Goal: Information Seeking & Learning: Learn about a topic

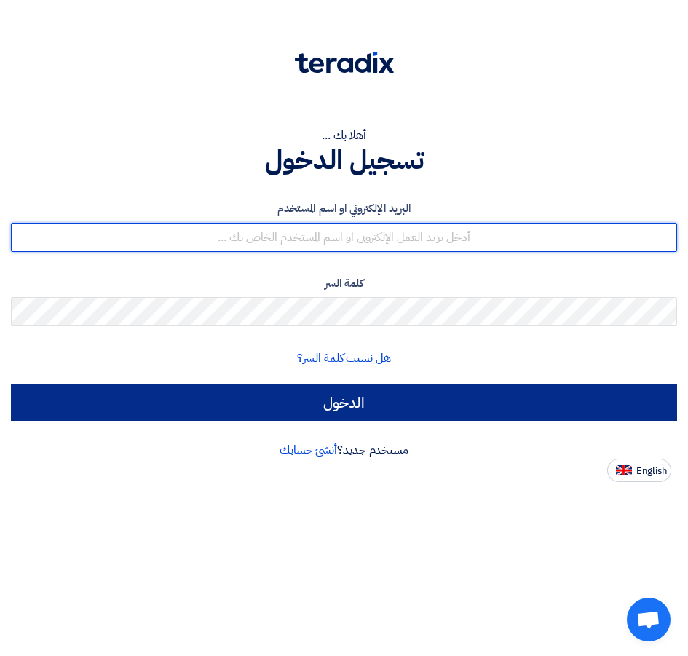
type input "[EMAIL_ADDRESS][DOMAIN_NAME]"
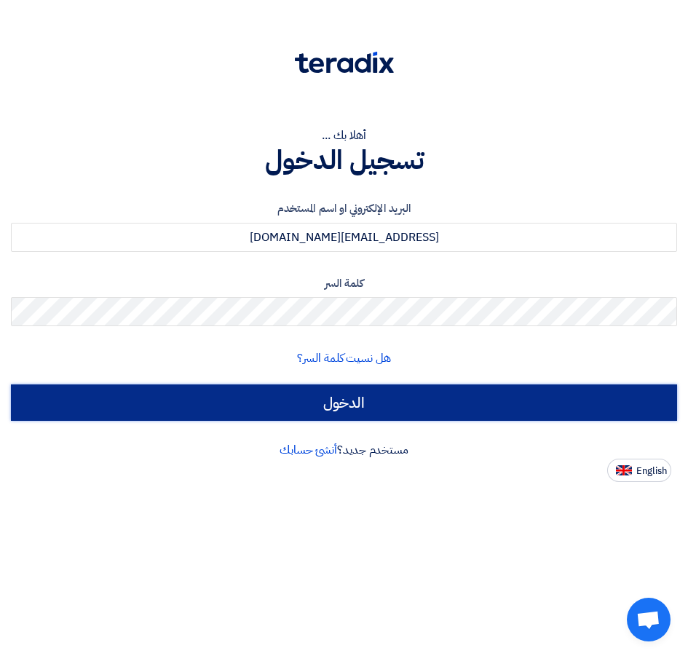
click at [330, 408] on input "الدخول" at bounding box center [344, 402] width 666 height 36
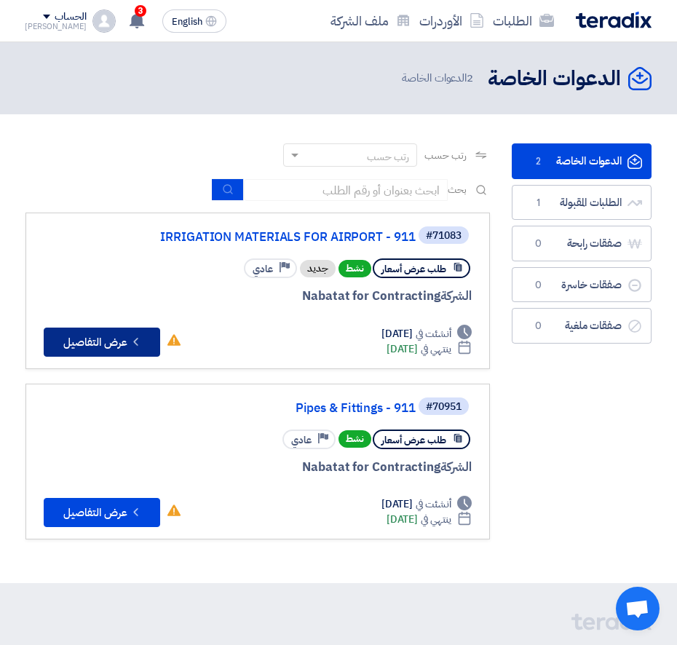
click at [99, 349] on button "Check details عرض التفاصيل" at bounding box center [102, 341] width 116 height 29
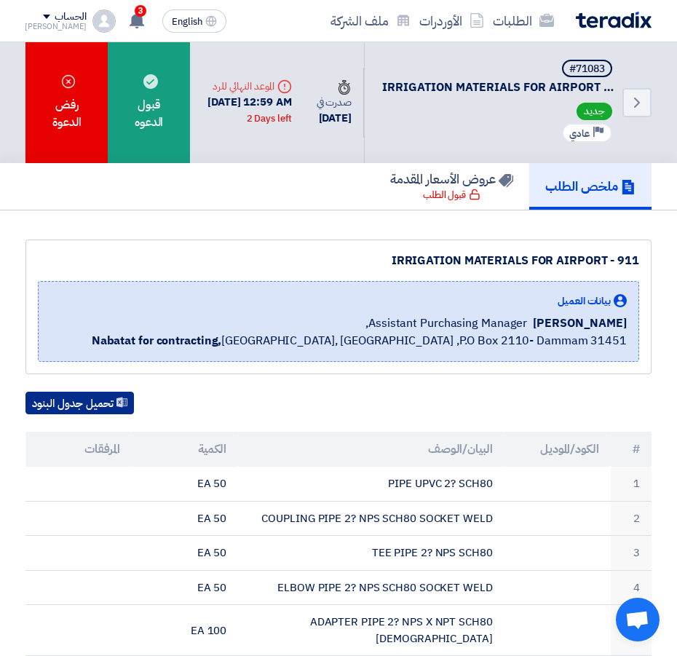
click at [99, 403] on button "تحميل جدول البنود" at bounding box center [79, 403] width 108 height 23
click at [580, 98] on div "#71083 IRRIGATION MATERIALS FOR AIRPORT - 911 جديد Priority عادي" at bounding box center [498, 103] width 233 height 86
click at [644, 100] on icon "Back" at bounding box center [636, 102] width 17 height 17
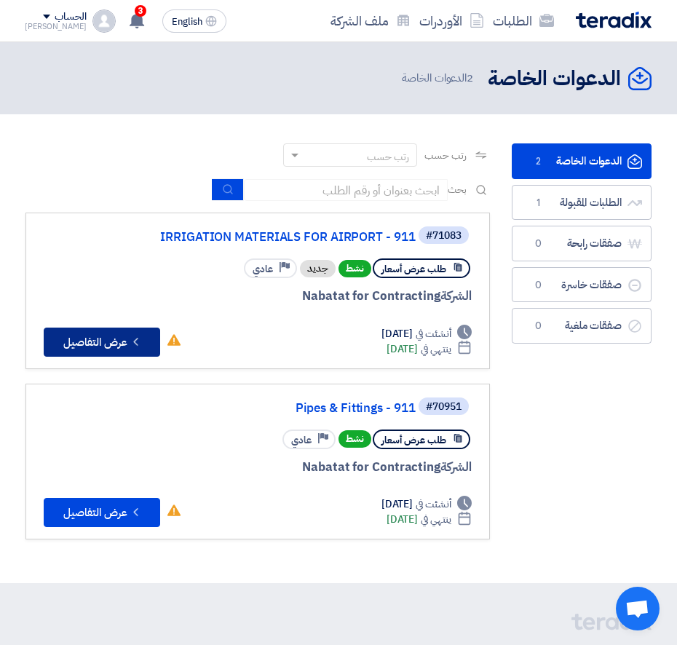
click at [87, 338] on button "Check details عرض التفاصيل" at bounding box center [102, 341] width 116 height 29
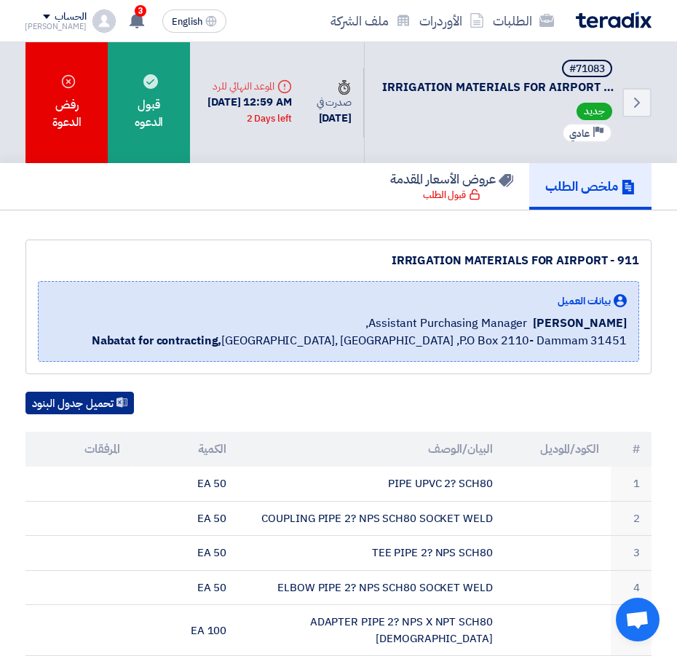
click at [78, 408] on button "تحميل جدول البنود" at bounding box center [79, 403] width 108 height 23
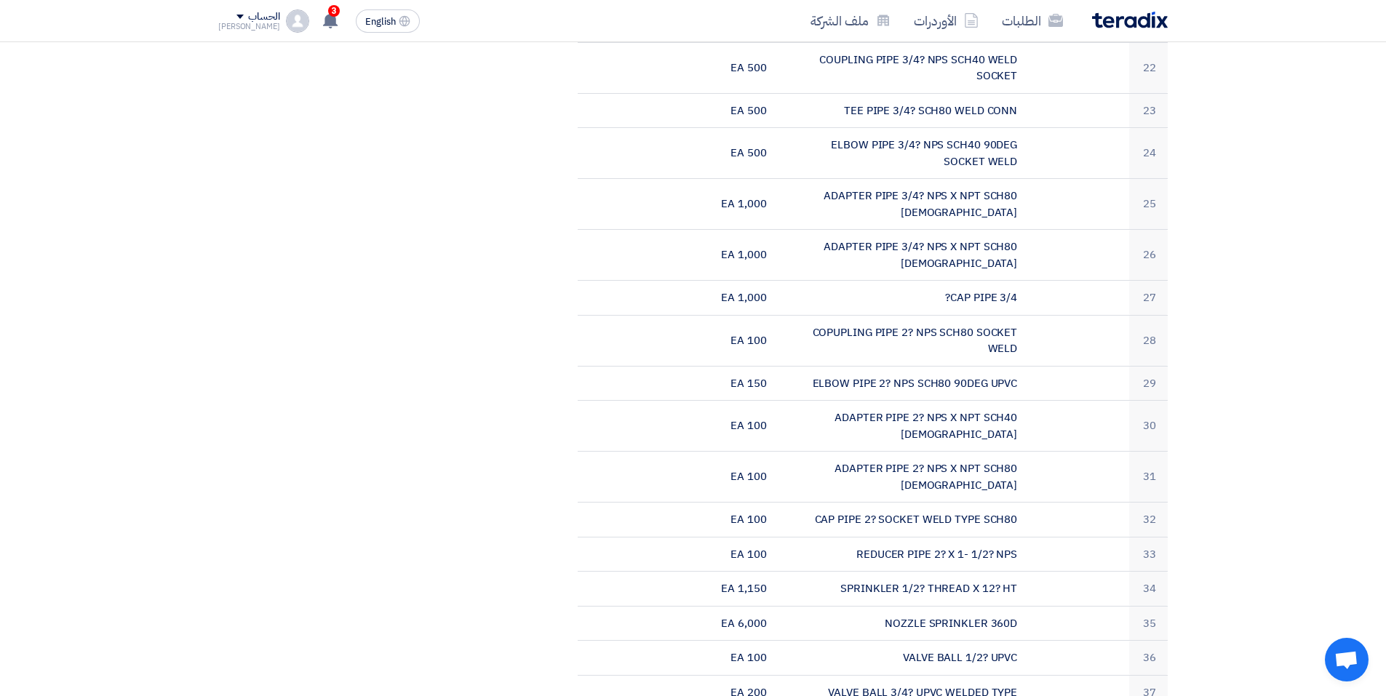
scroll to position [1092, 0]
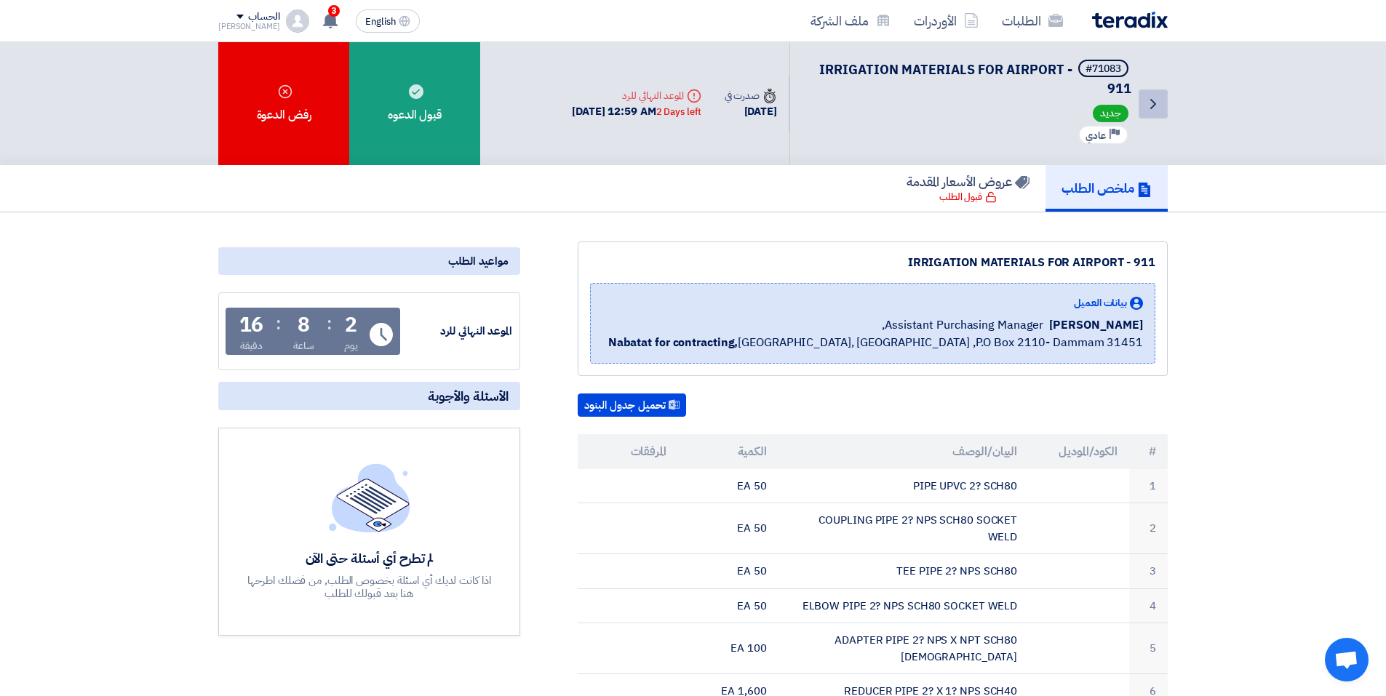
click at [1151, 106] on icon "Back" at bounding box center [1153, 103] width 17 height 17
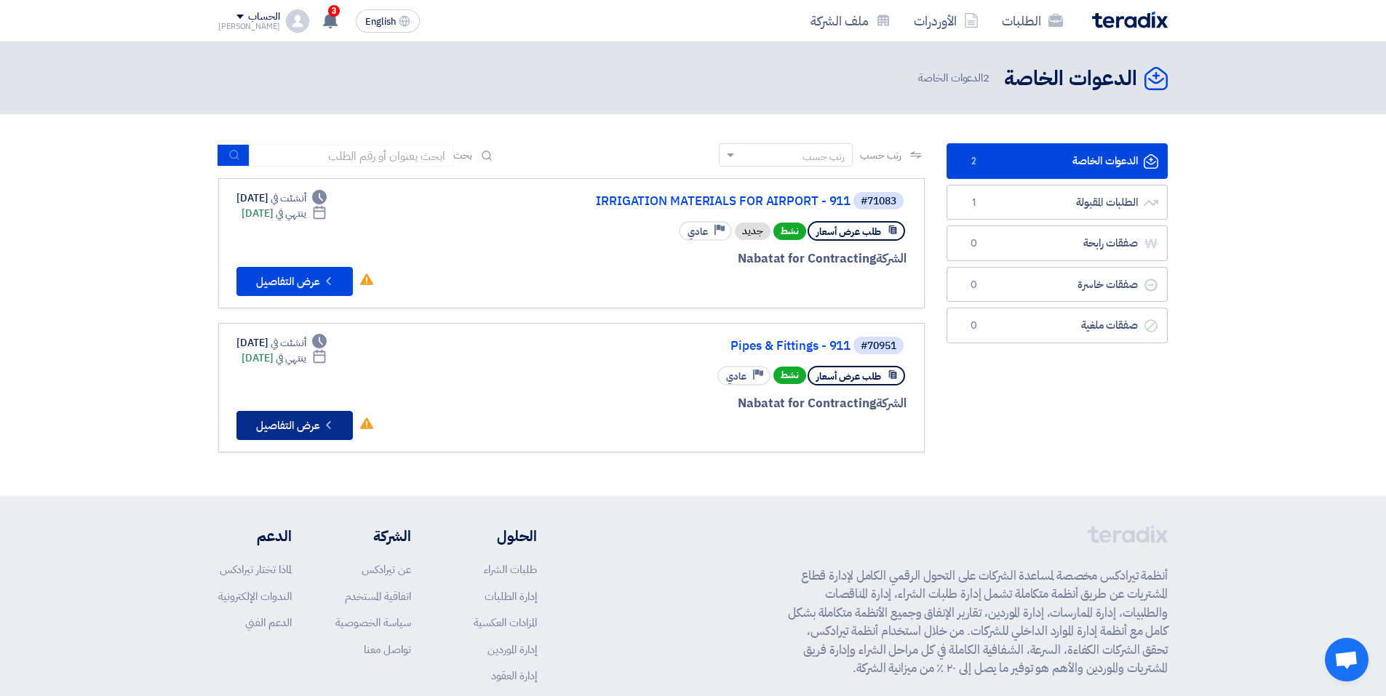
click at [286, 427] on button "Check details عرض التفاصيل" at bounding box center [295, 425] width 116 height 29
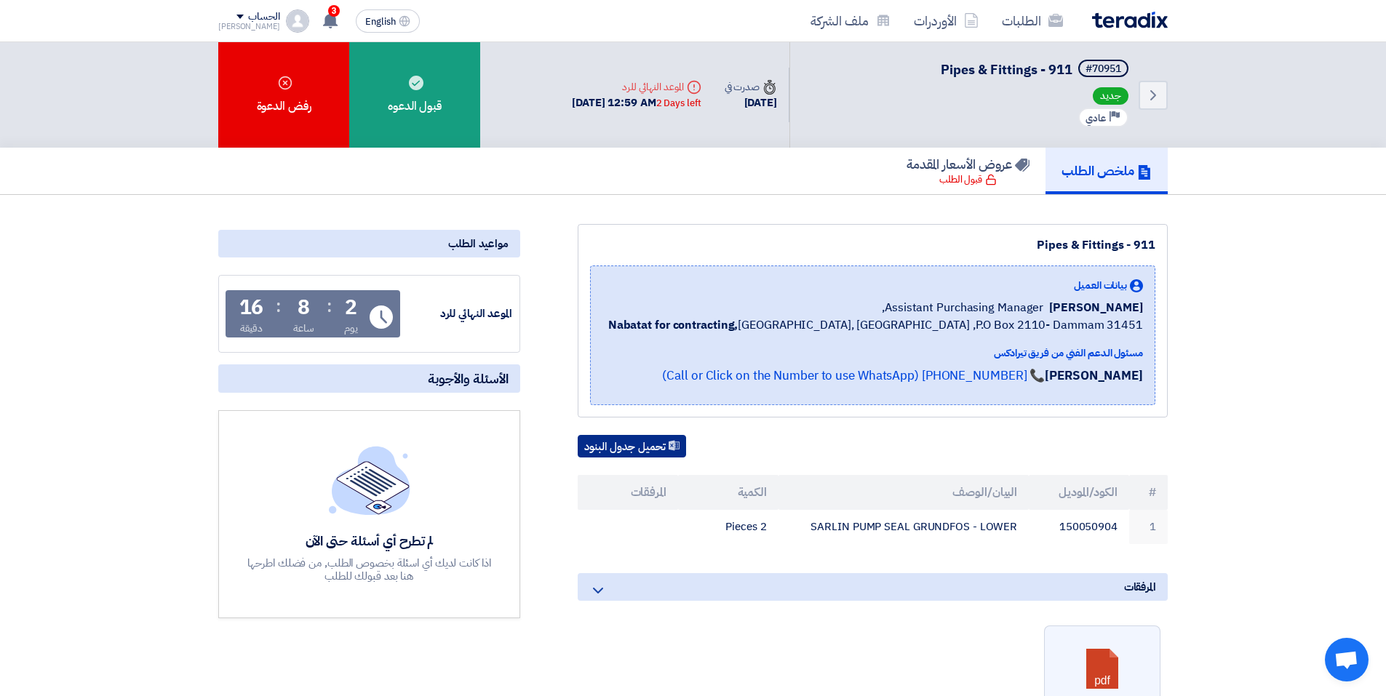
click at [616, 443] on button "تحميل جدول البنود" at bounding box center [632, 446] width 108 height 23
click at [1084, 175] on h5 "ملخص الطلب" at bounding box center [1107, 170] width 90 height 17
click at [1099, 177] on h5 "ملخص الطلب" at bounding box center [1107, 170] width 90 height 17
click at [1021, 20] on link "الطلبات" at bounding box center [1033, 21] width 84 height 34
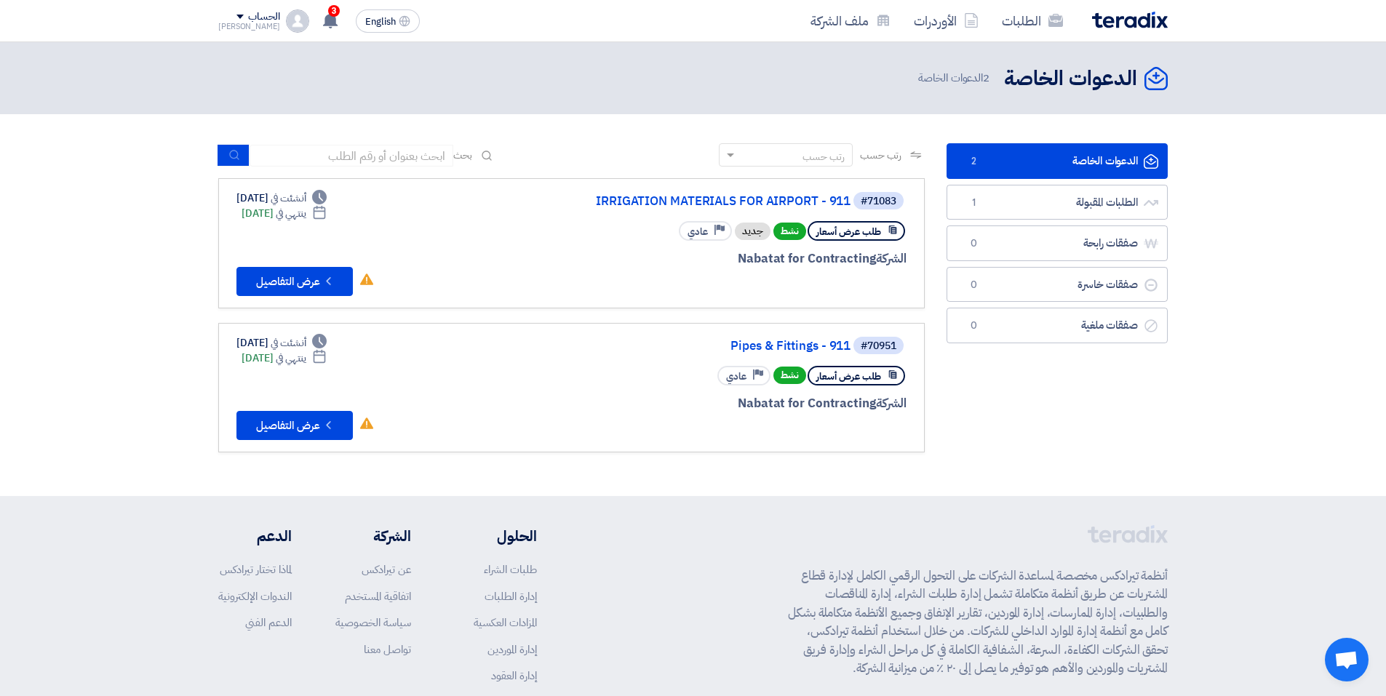
click at [1089, 164] on link "الدعوات الخاصة الدعوات الخاصة 2" at bounding box center [1057, 161] width 221 height 36
click at [271, 432] on button "Check details عرض التفاصيل" at bounding box center [295, 425] width 116 height 29
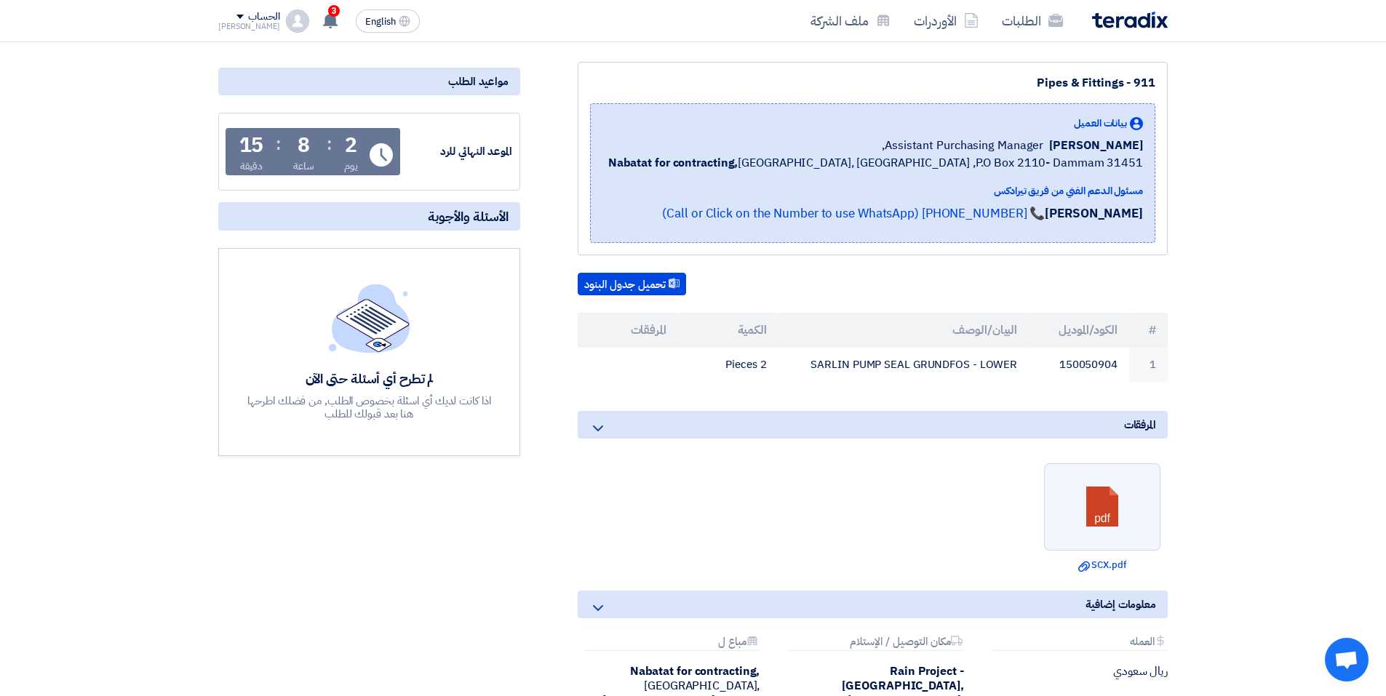
scroll to position [218, 0]
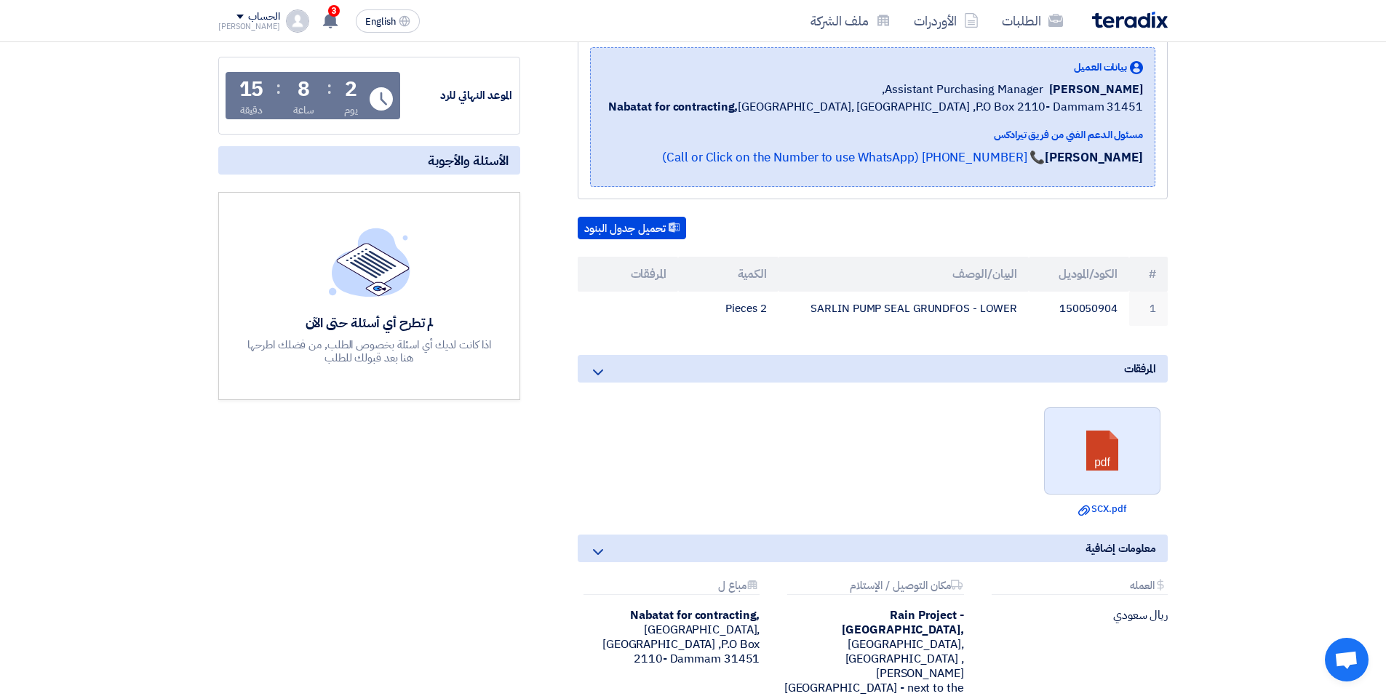
click at [1092, 484] on link at bounding box center [1103, 451] width 116 height 87
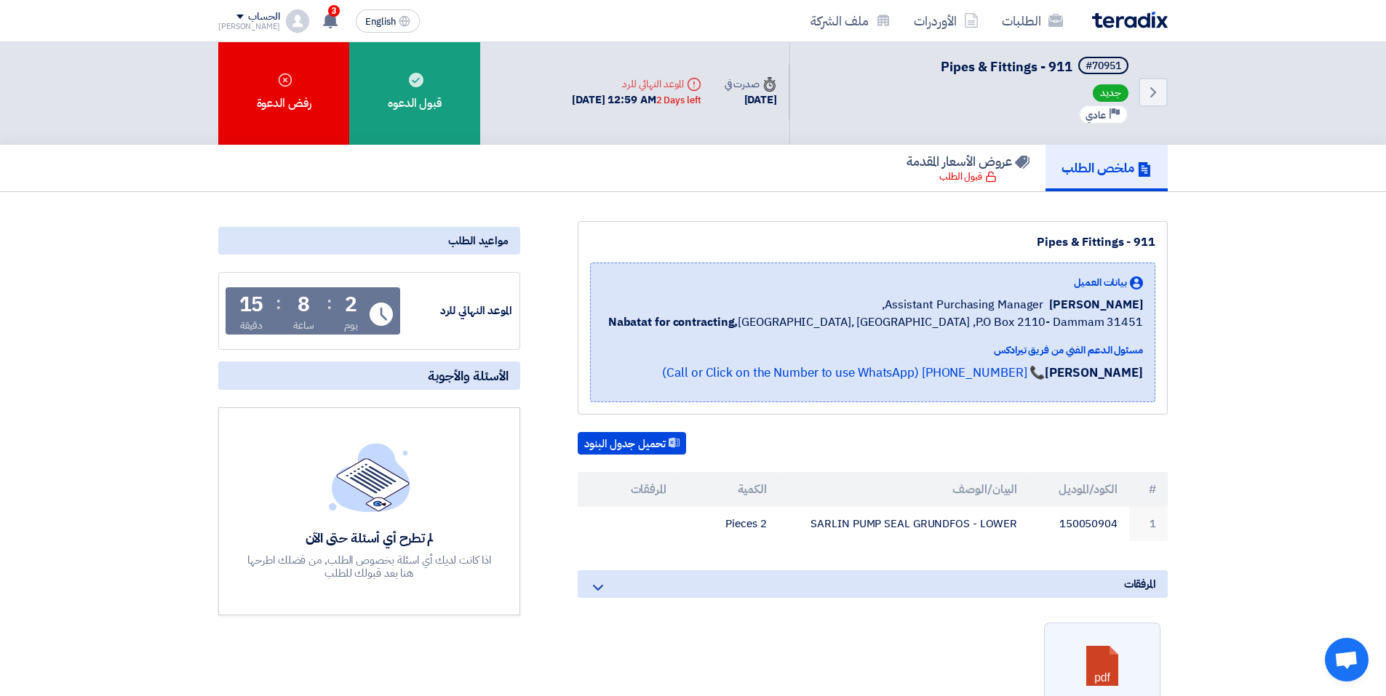
scroll to position [0, 0]
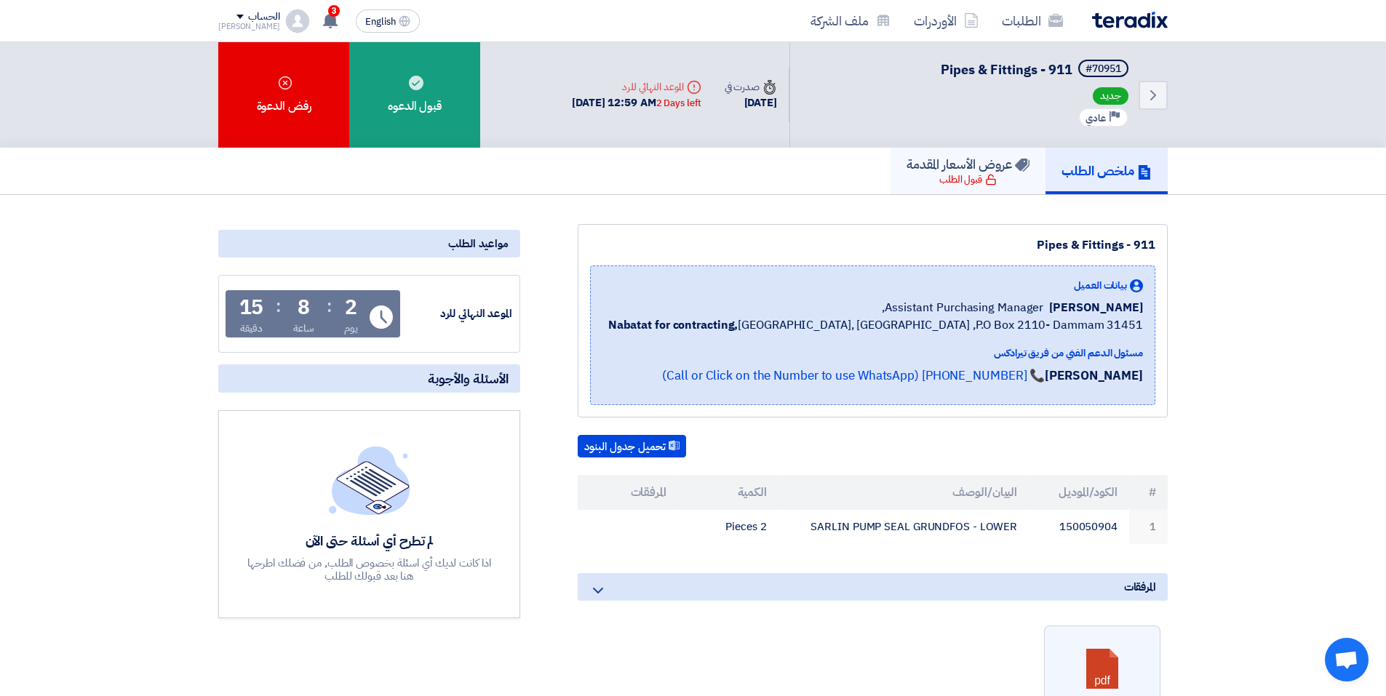
click at [974, 164] on h5 "عروض الأسعار المقدمة" at bounding box center [968, 164] width 123 height 17
click at [937, 30] on link "الأوردرات" at bounding box center [946, 21] width 88 height 34
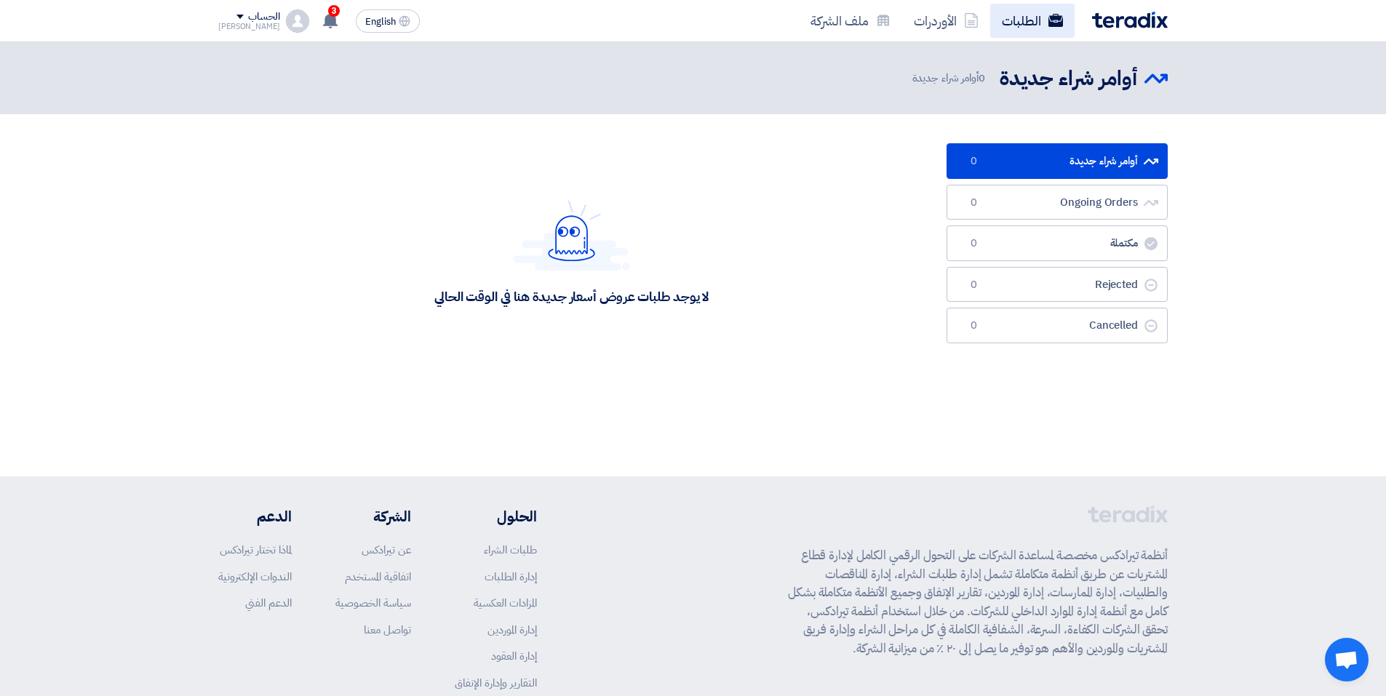
click at [1037, 14] on link "الطلبات" at bounding box center [1033, 21] width 84 height 34
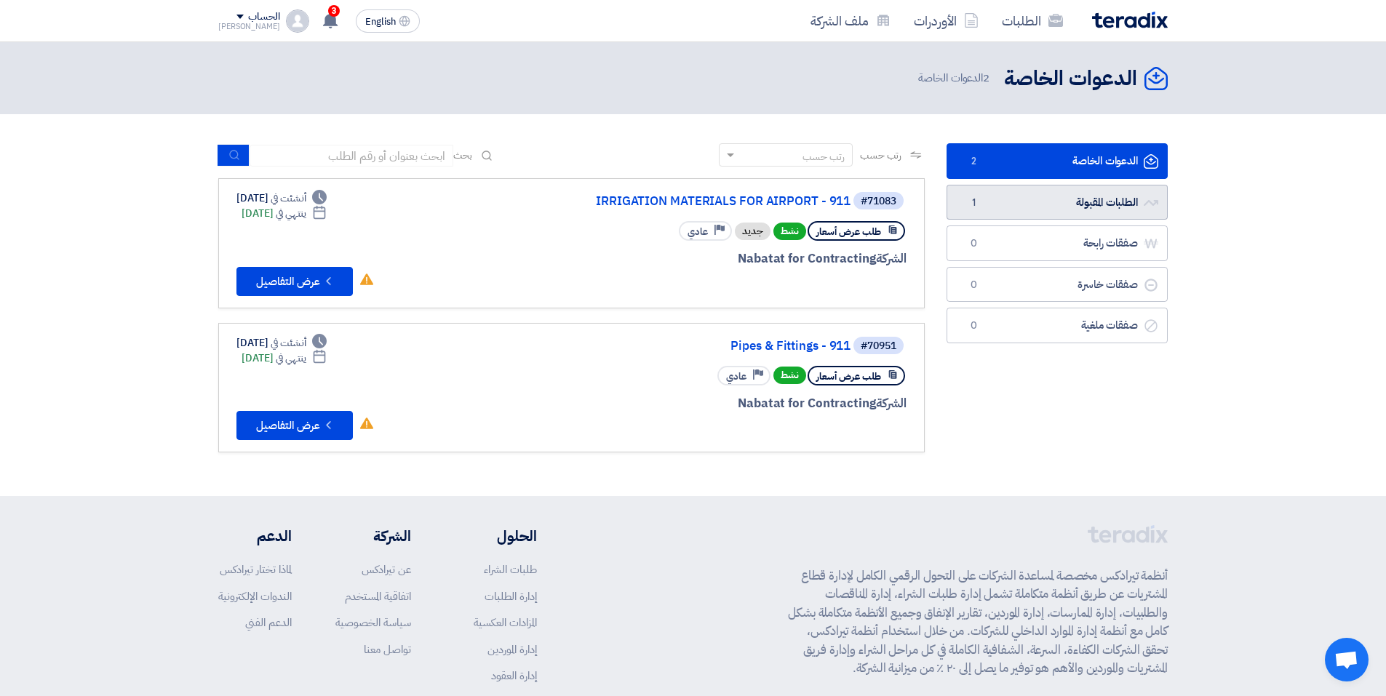
click at [1092, 206] on link "الطلبات المقبولة الطلبات المقبولة 1" at bounding box center [1057, 203] width 221 height 36
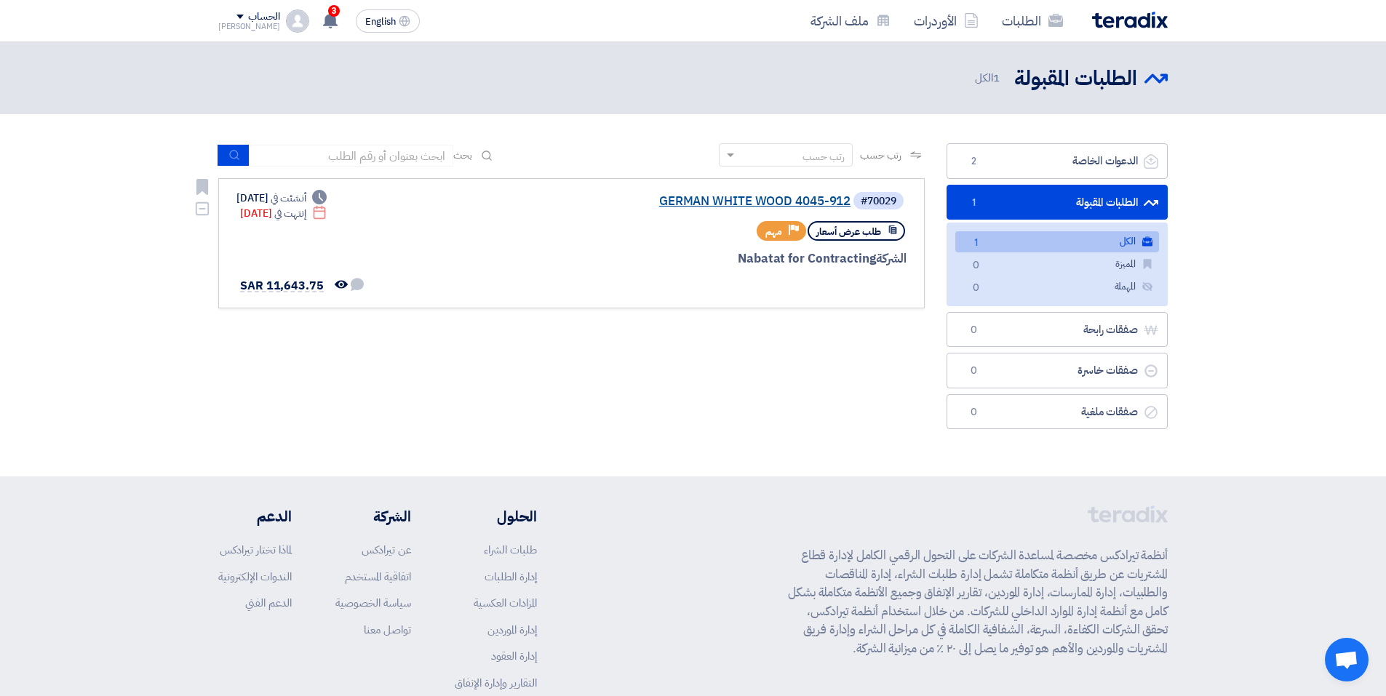
click at [686, 199] on link "GERMAN WHITE WOOD 4045-912" at bounding box center [705, 201] width 291 height 13
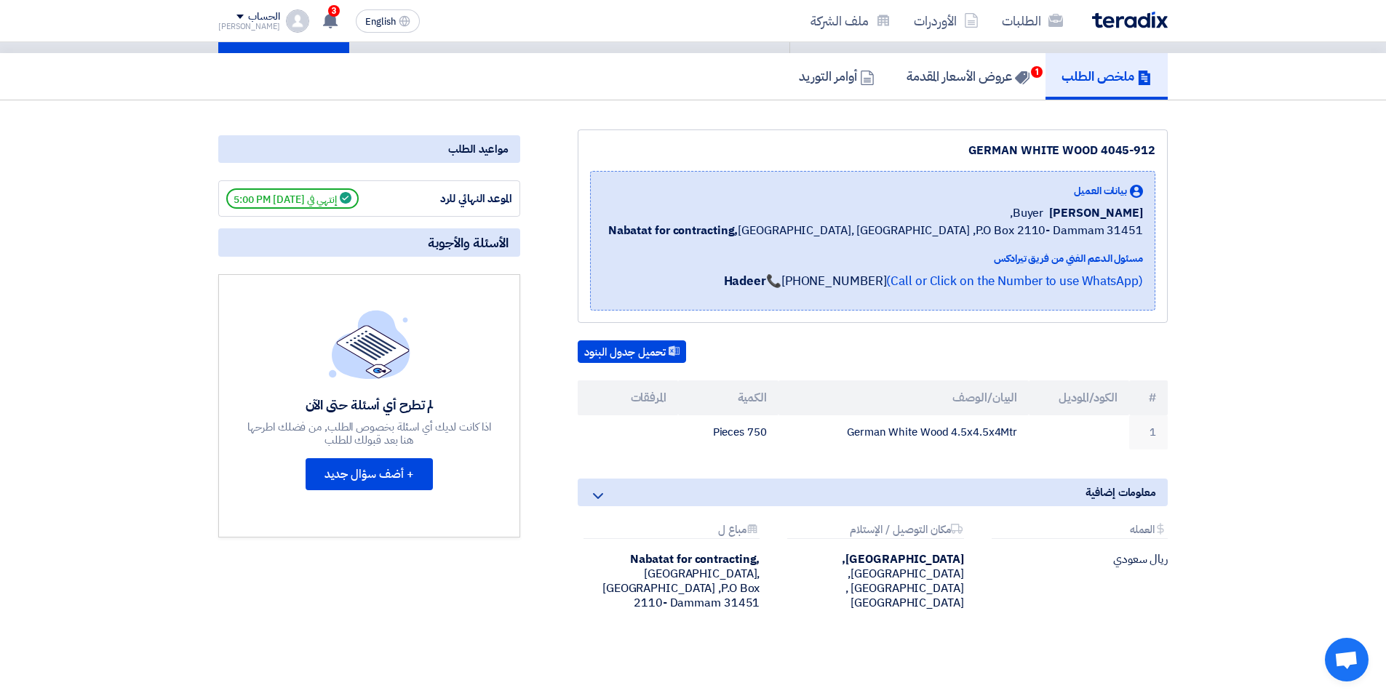
scroll to position [73, 0]
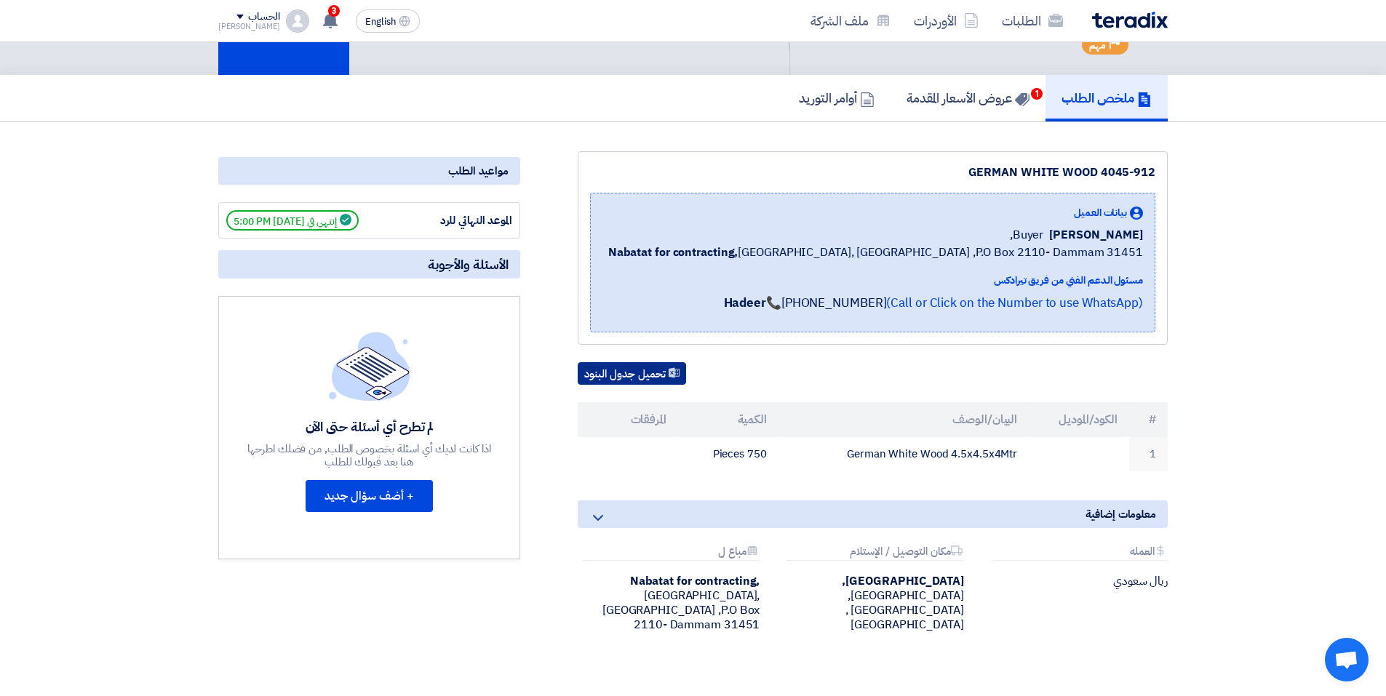
click at [626, 372] on button "تحميل جدول البنود" at bounding box center [632, 373] width 108 height 23
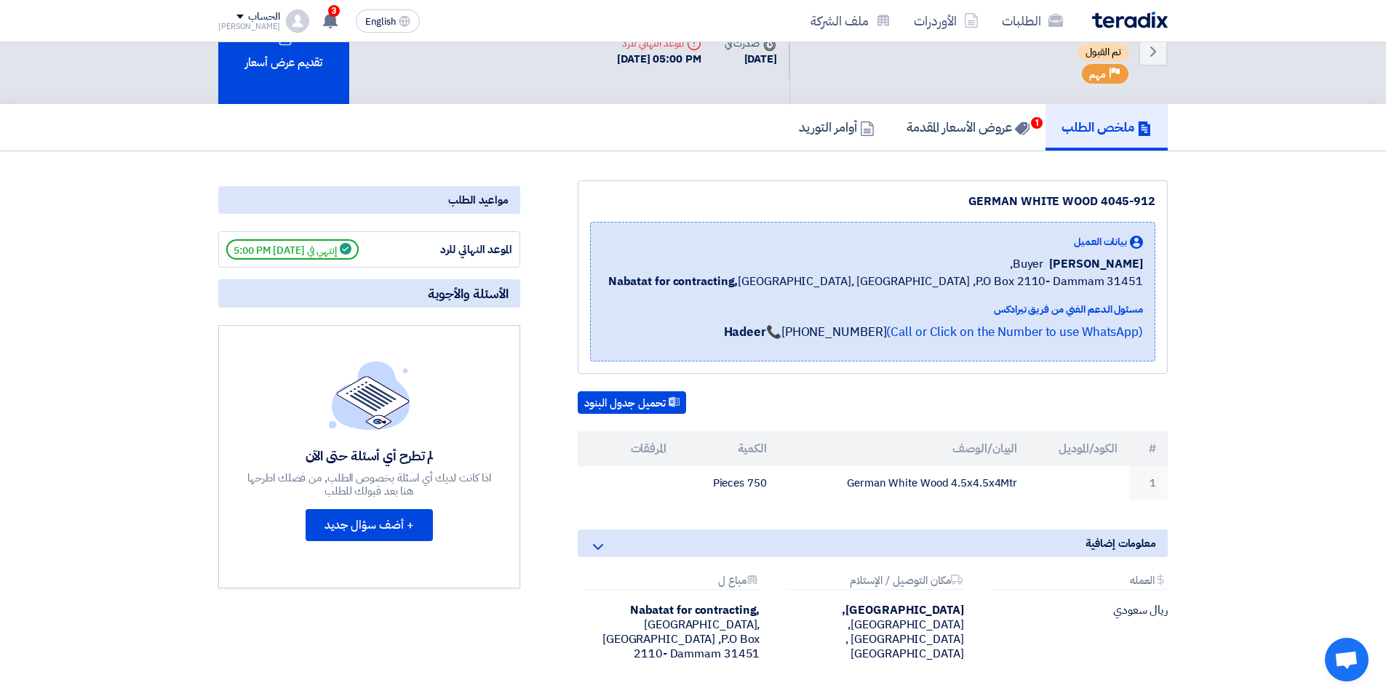
scroll to position [0, 0]
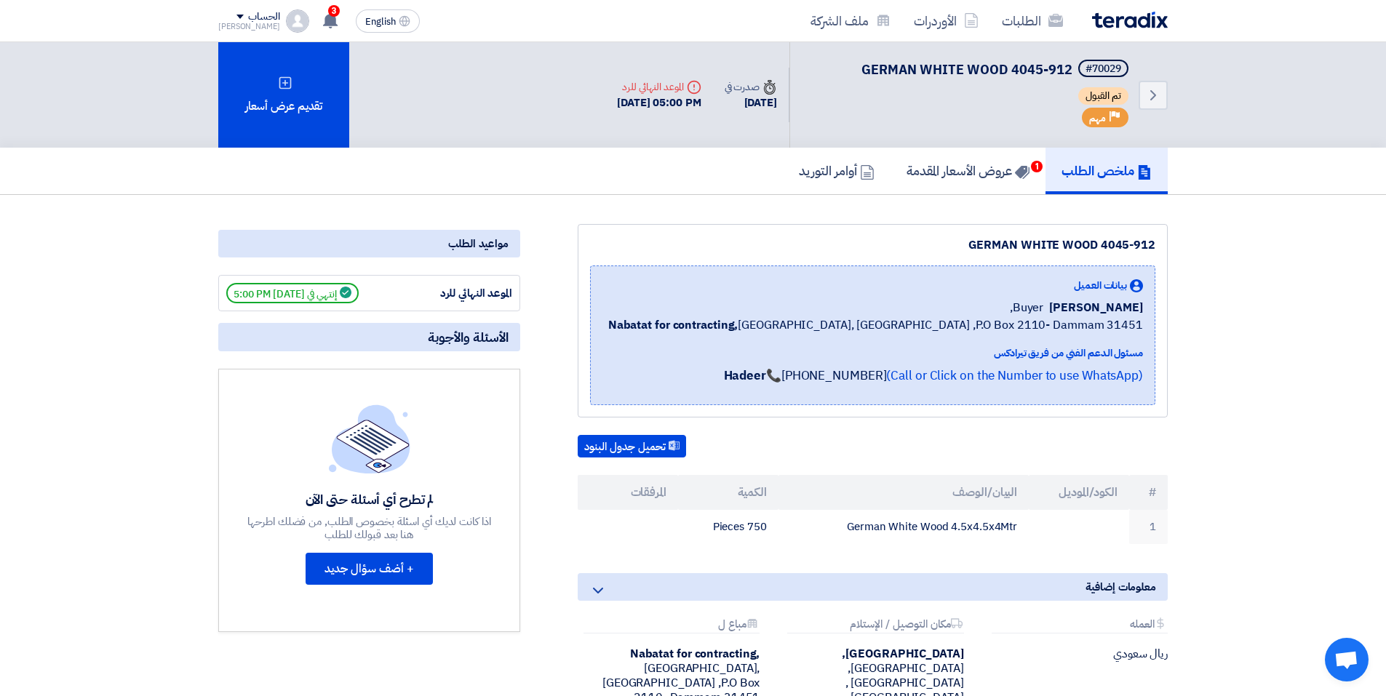
click at [1349, 65] on div "Back #70029 GERMAN WHITE WOOD 4045-912 تم القبول Priority مهم Time صدرت في [DAT…" at bounding box center [693, 95] width 1386 height 106
click at [1095, 167] on h5 "ملخص الطلب" at bounding box center [1107, 170] width 90 height 17
click at [1121, 22] on img at bounding box center [1130, 20] width 76 height 17
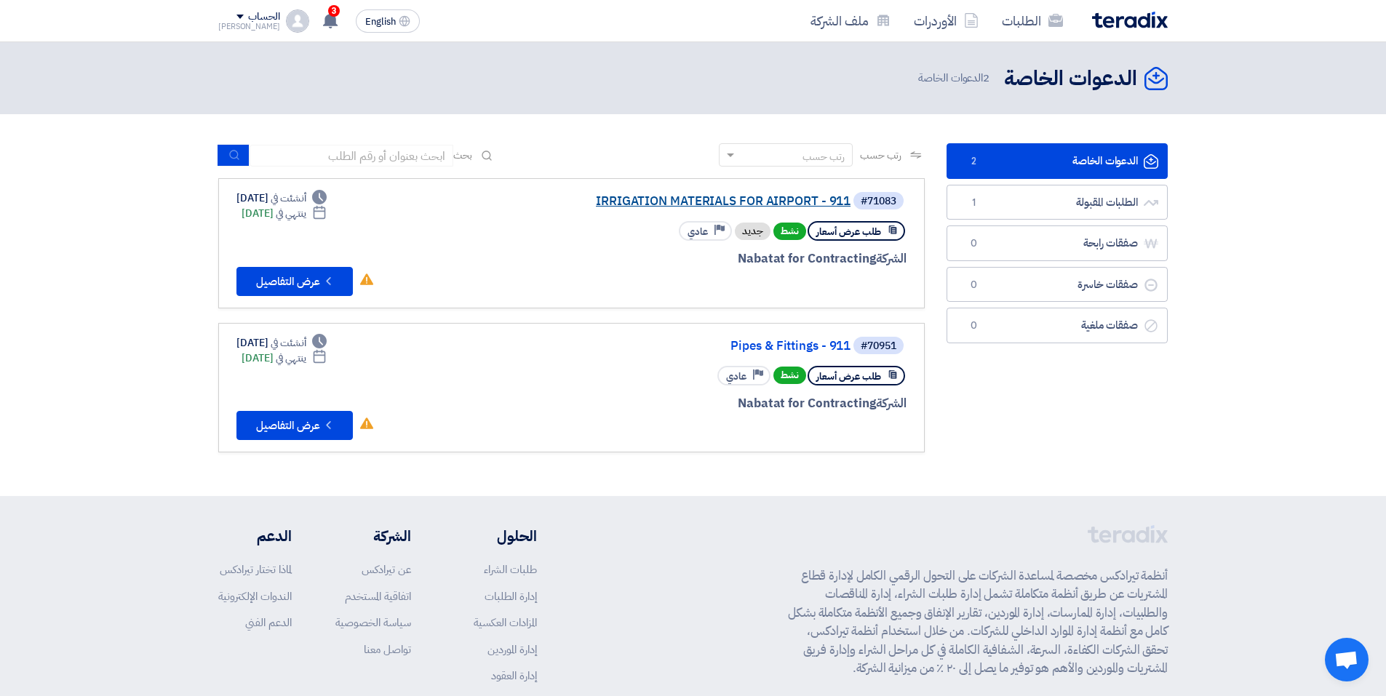
click at [630, 199] on link "IRRIGATION MATERIALS FOR AIRPORT - 911" at bounding box center [705, 201] width 291 height 13
